Goal: Task Accomplishment & Management: Manage account settings

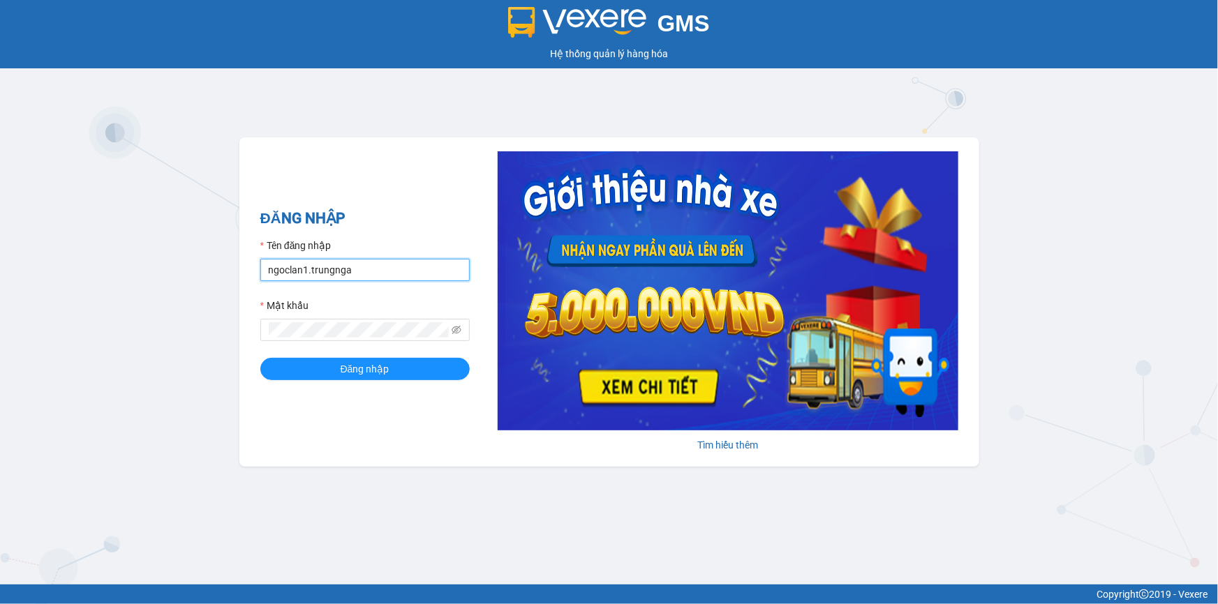
click at [348, 278] on input "ngoclan1.trungnga" at bounding box center [364, 270] width 209 height 22
type input "trucxinh.trungnga"
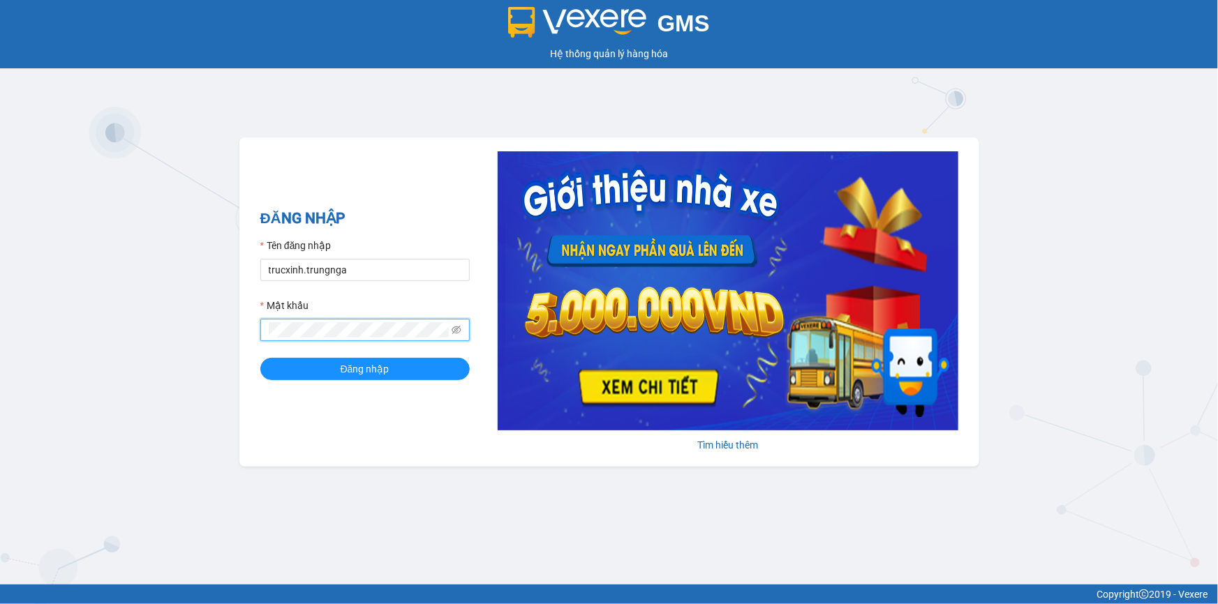
click at [260, 358] on button "Đăng nhập" at bounding box center [364, 369] width 209 height 22
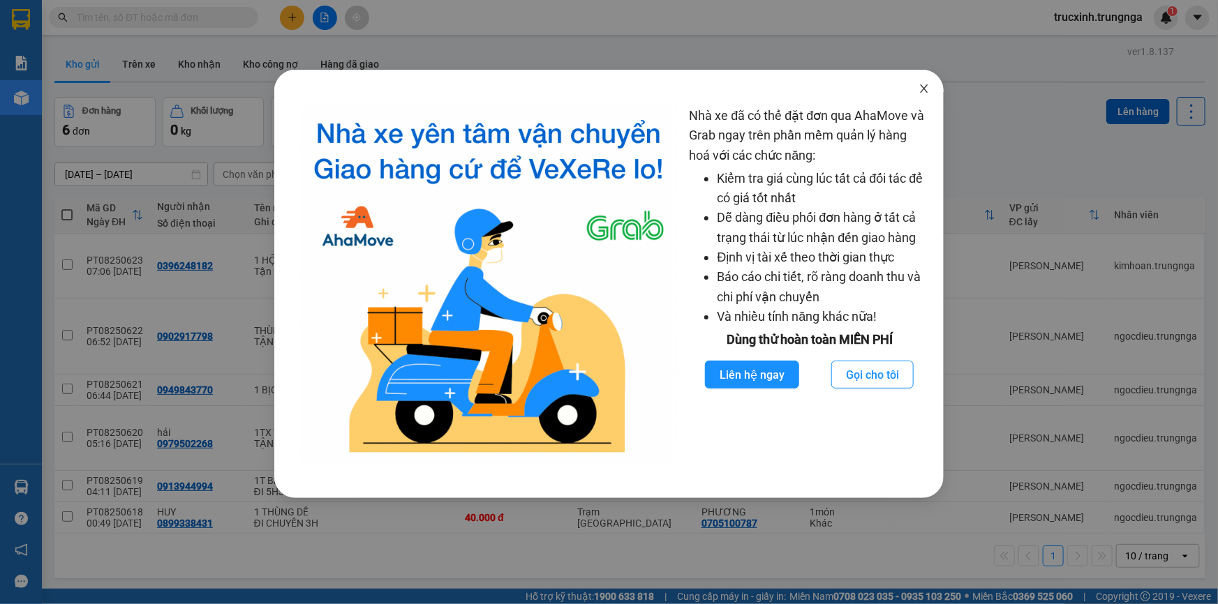
click at [921, 94] on icon "close" at bounding box center [923, 88] width 11 height 11
